Goal: Task Accomplishment & Management: Manage account settings

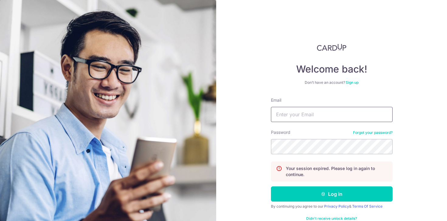
click at [296, 120] on input "Email" at bounding box center [332, 114] width 122 height 15
click at [296, 118] on input "Email" at bounding box center [332, 114] width 122 height 15
type input "[EMAIL_ADDRESS][DOMAIN_NAME]"
click at [322, 204] on div "By continuing you agree to our Privacy Policy & Terms Of Service" at bounding box center [332, 206] width 122 height 5
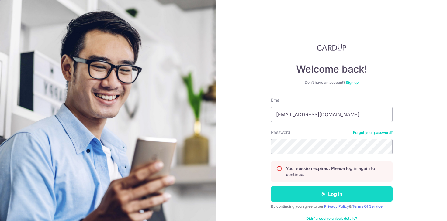
click at [323, 199] on button "Log in" at bounding box center [332, 194] width 122 height 15
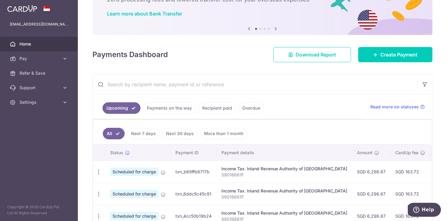
scroll to position [44, 0]
